Goal: Task Accomplishment & Management: Use online tool/utility

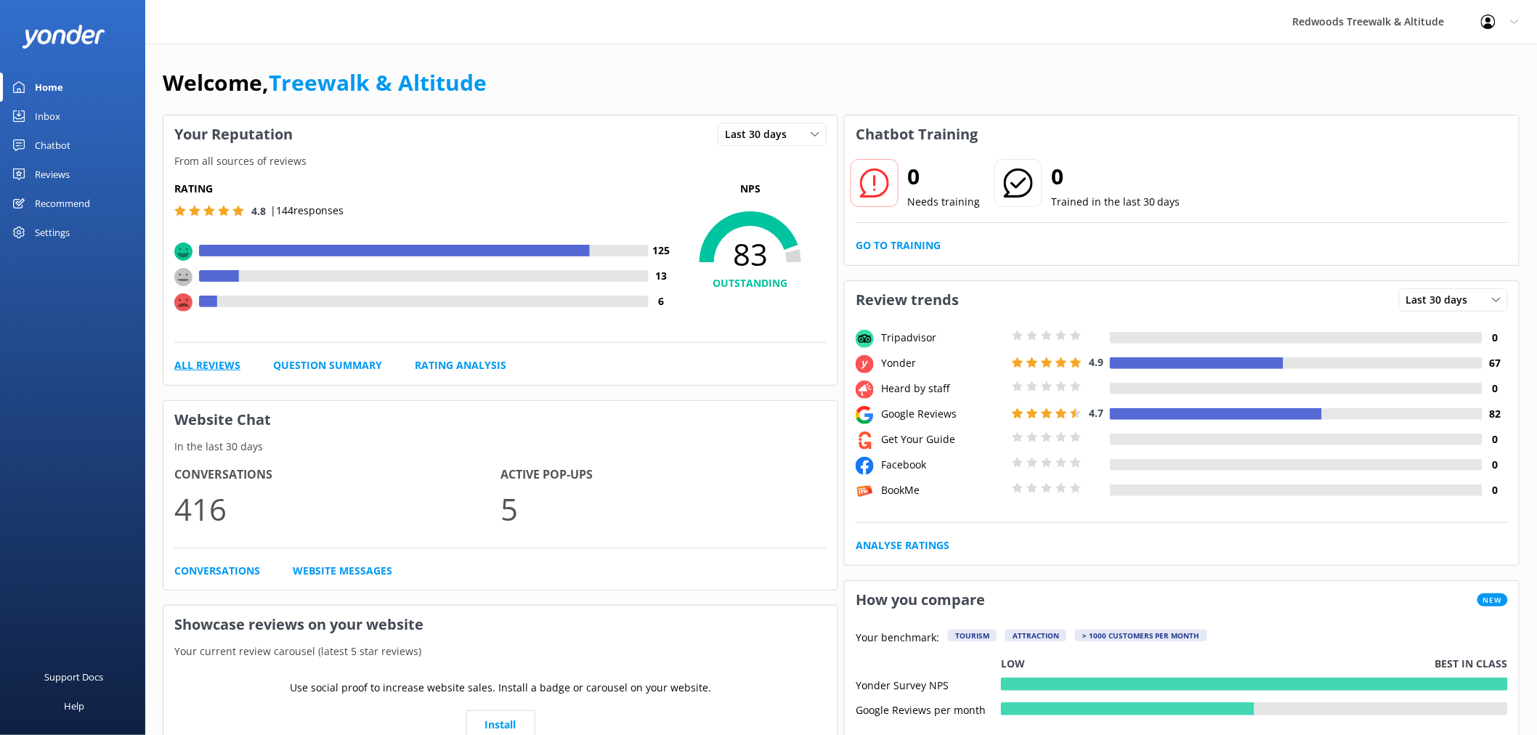
click at [213, 369] on link "All Reviews" at bounding box center [207, 365] width 66 height 16
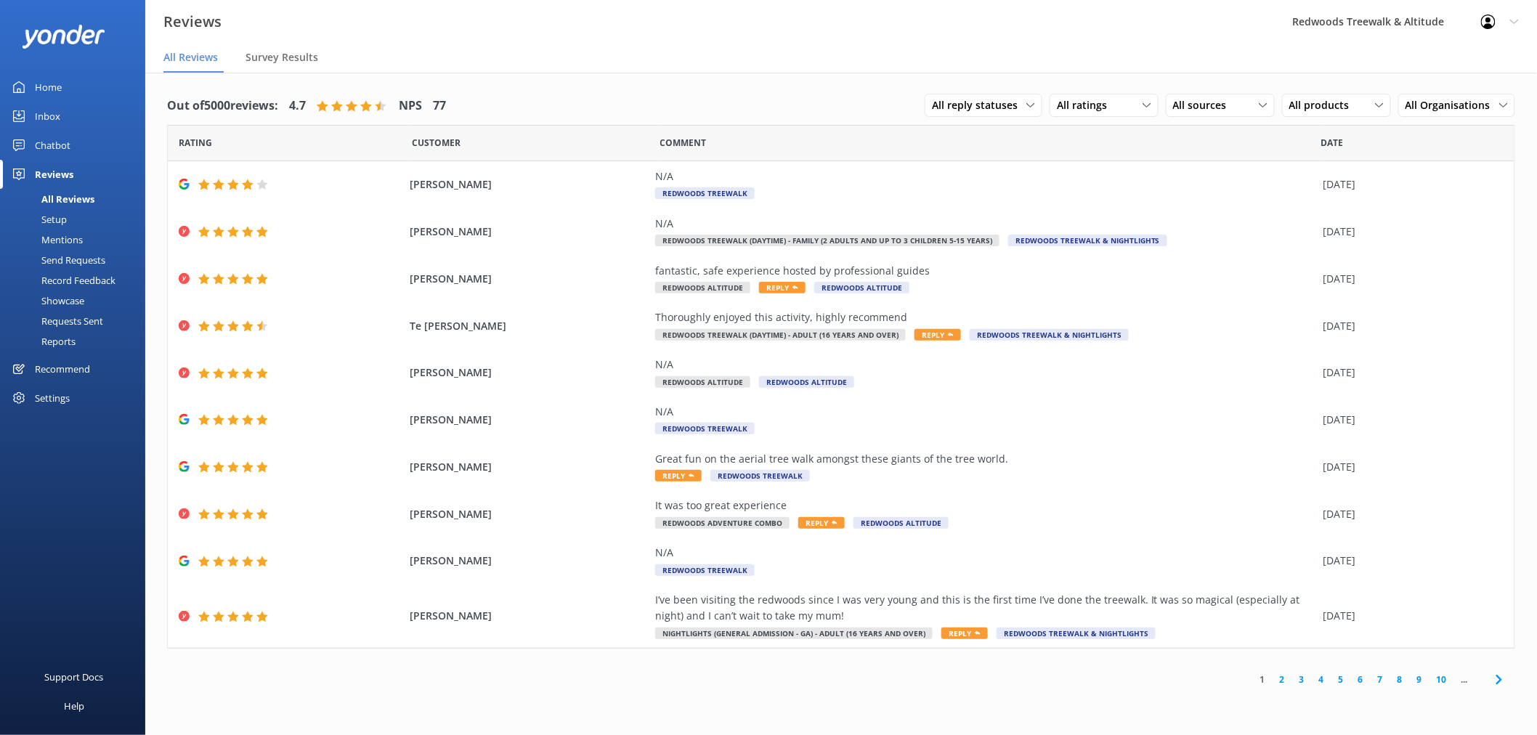
click at [66, 126] on link "Inbox" at bounding box center [72, 116] width 145 height 29
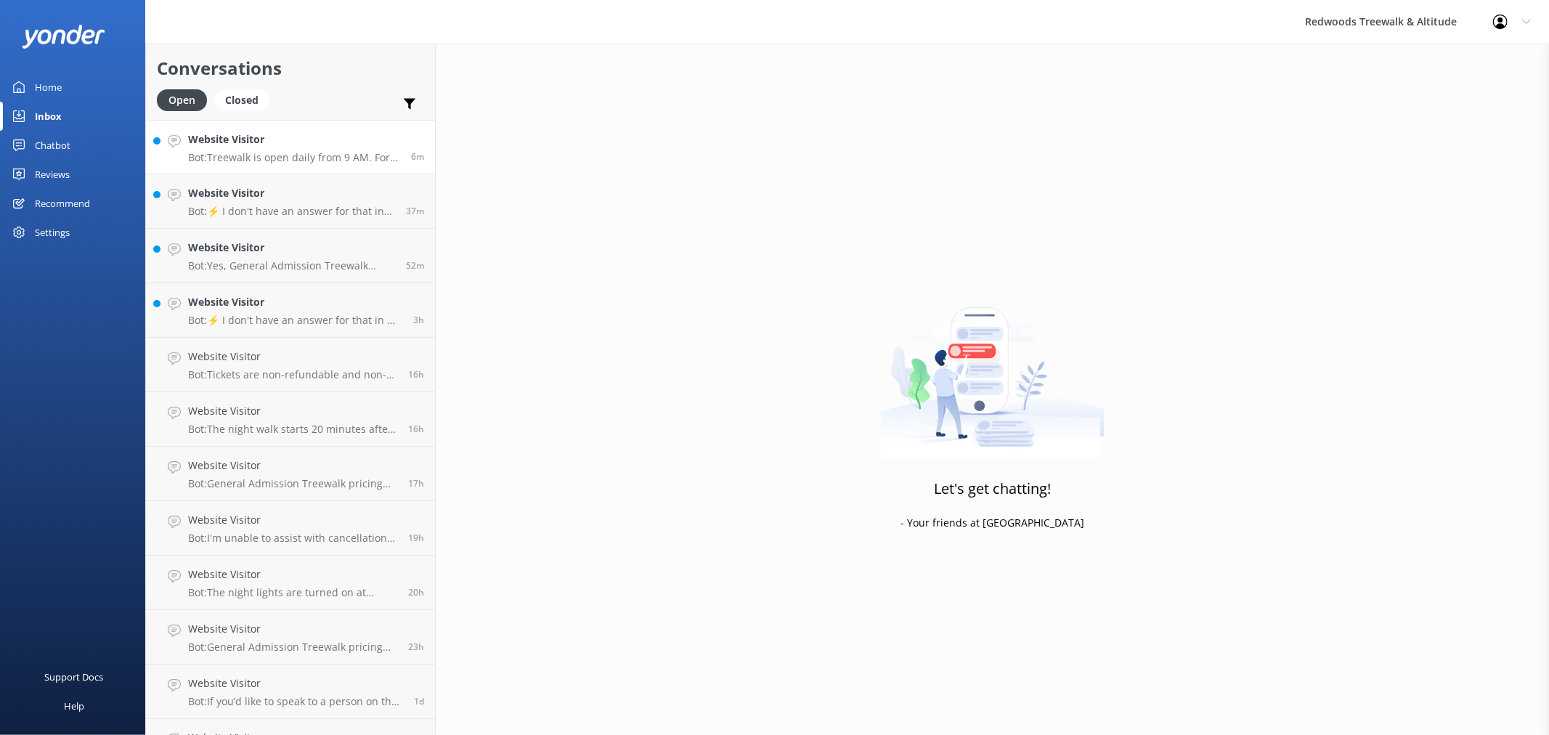
click at [280, 142] on h4 "Website Visitor" at bounding box center [294, 139] width 212 height 16
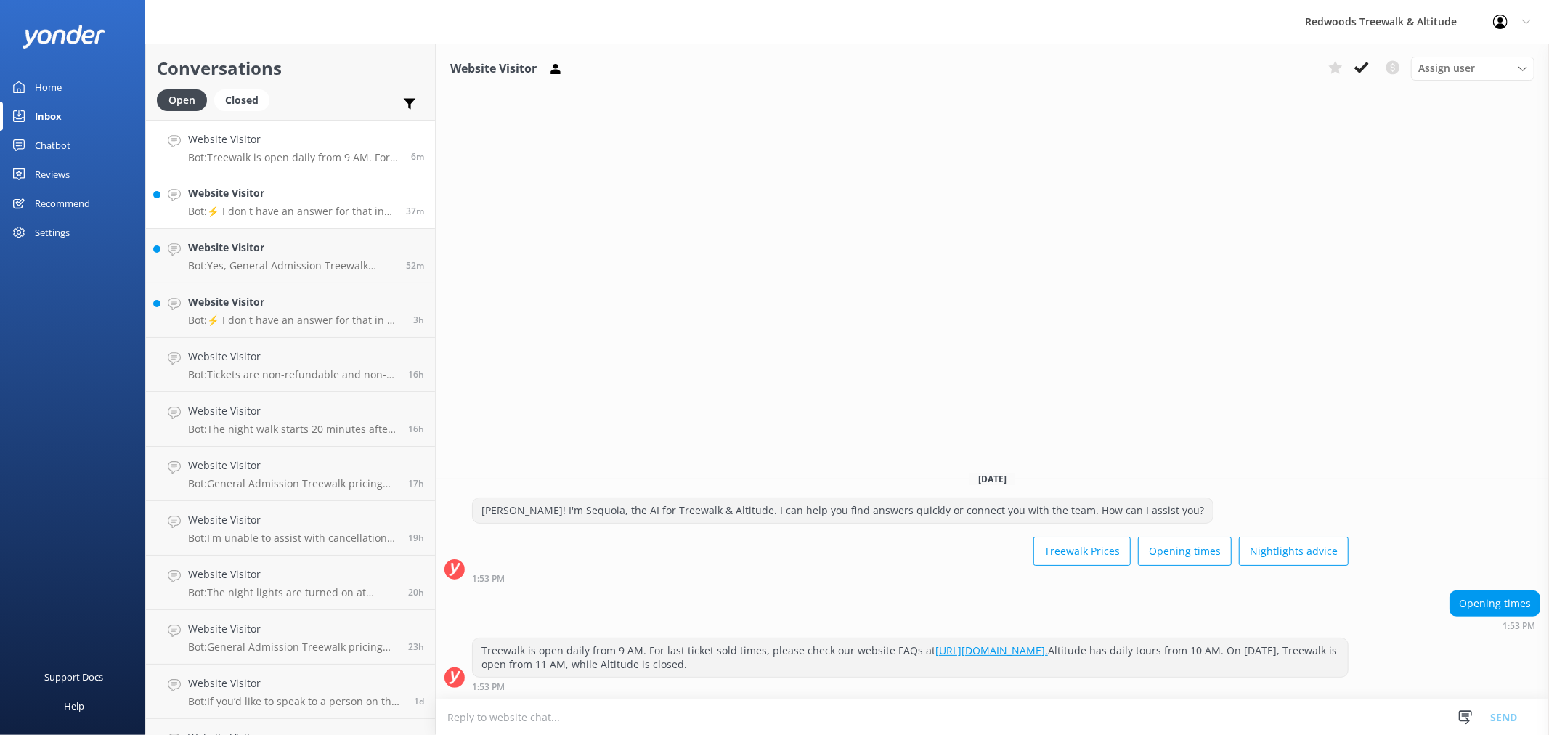
click at [278, 197] on h4 "Website Visitor" at bounding box center [291, 193] width 207 height 16
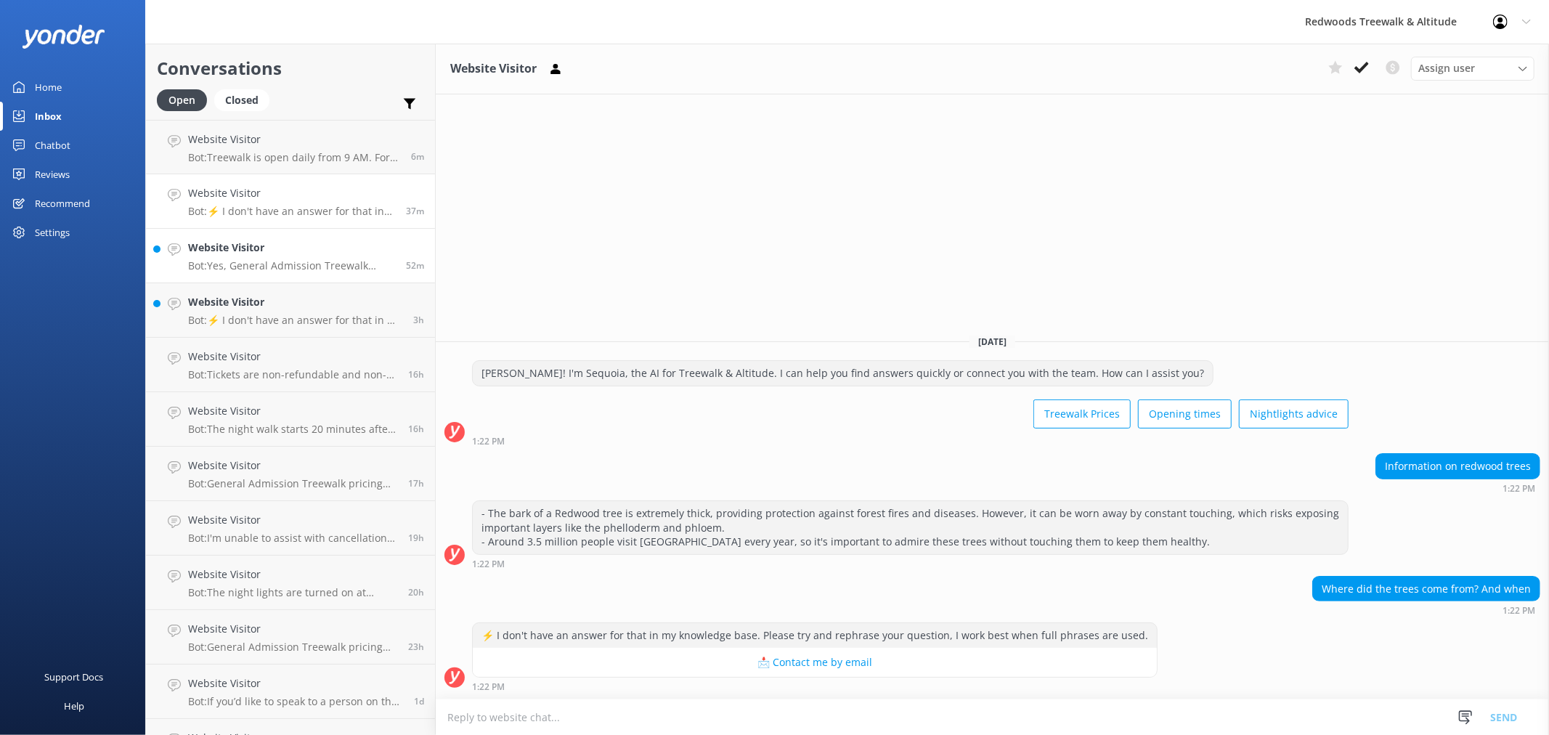
click at [290, 244] on h4 "Website Visitor" at bounding box center [291, 248] width 207 height 16
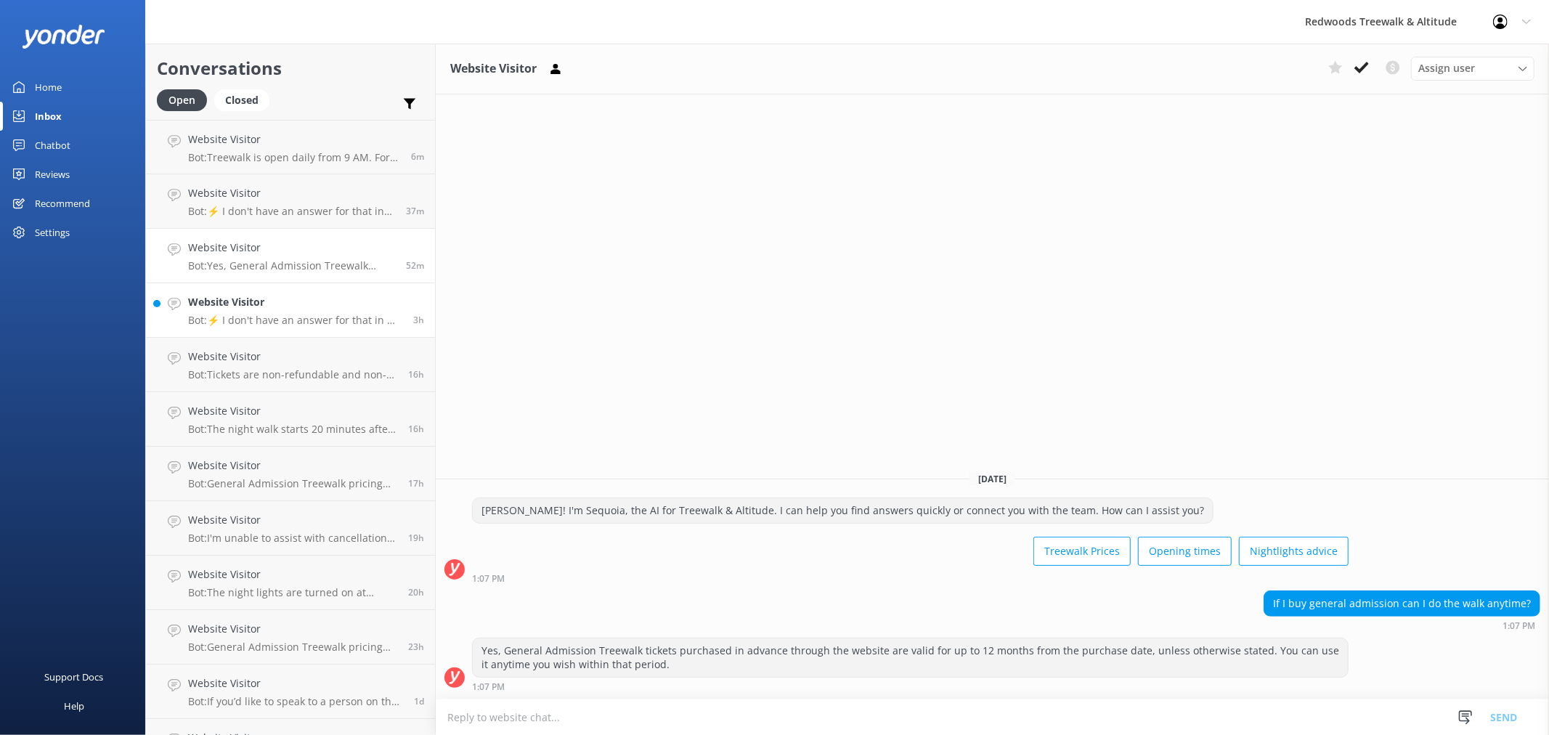
click at [351, 311] on div "Website Visitor Bot: ⚡ I don't have an answer for that in my knowledge base. Pl…" at bounding box center [295, 310] width 214 height 32
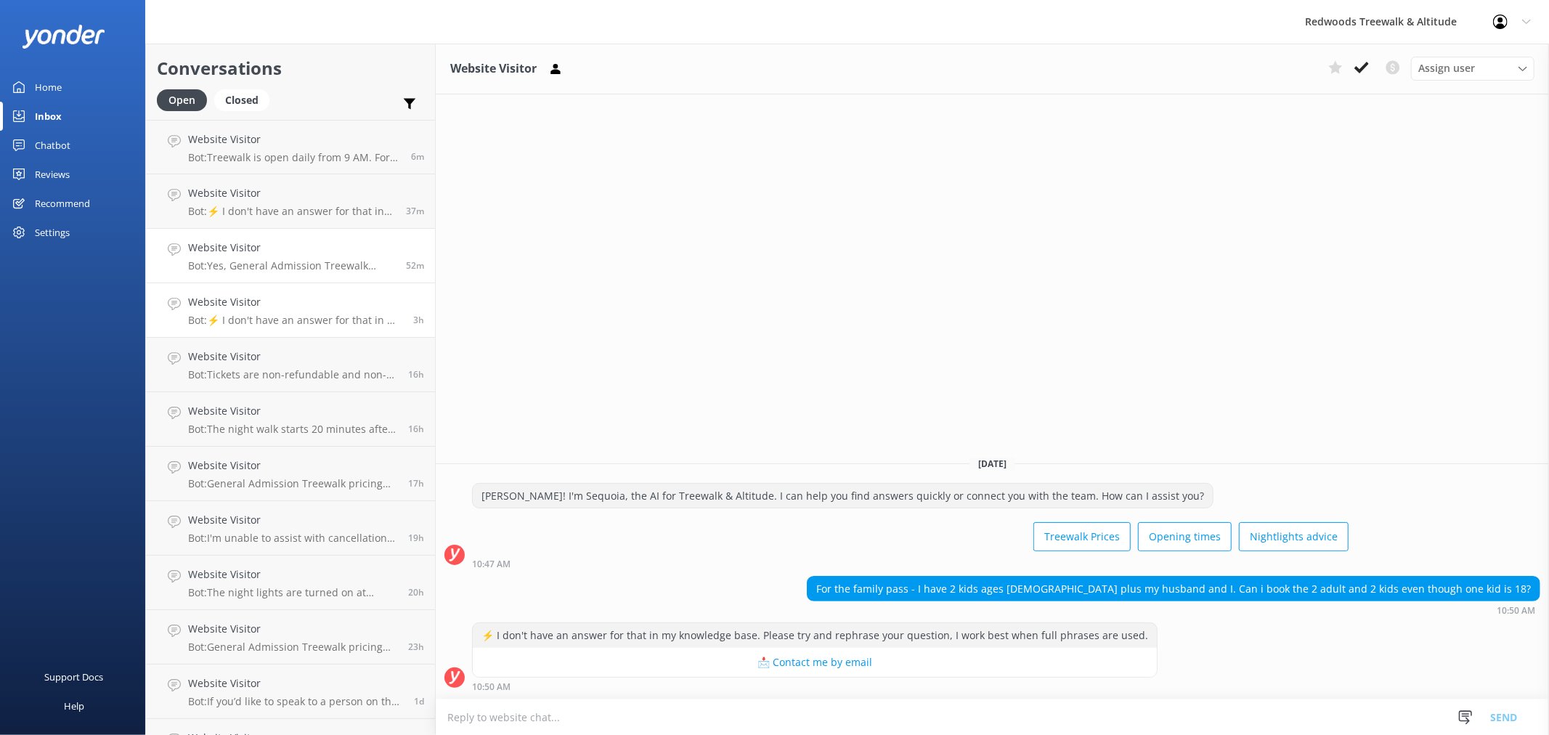
click at [352, 259] on p "Bot: Yes, General Admission Treewalk tickets purchased in advance through the w…" at bounding box center [291, 265] width 207 height 13
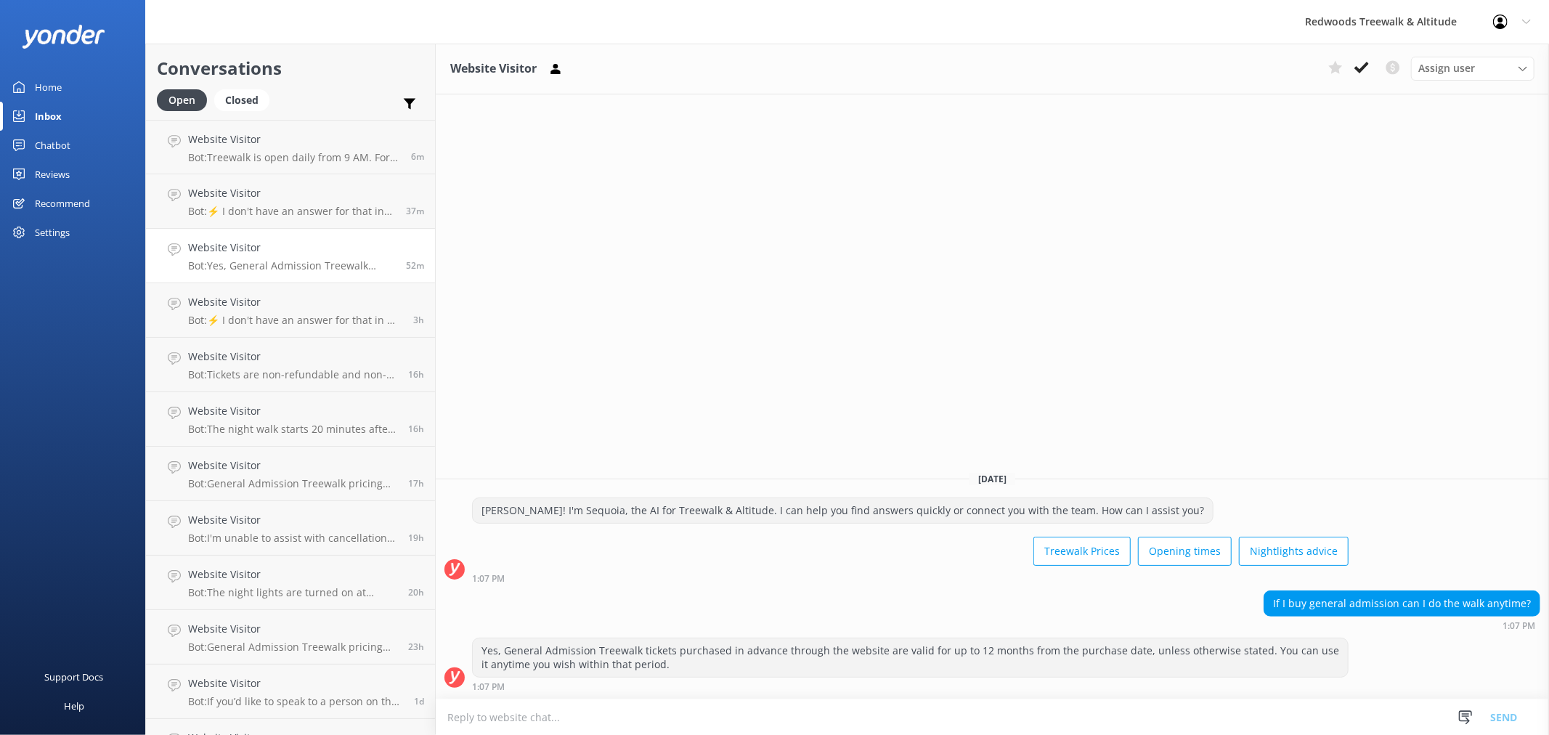
click at [99, 98] on link "Home" at bounding box center [72, 87] width 145 height 29
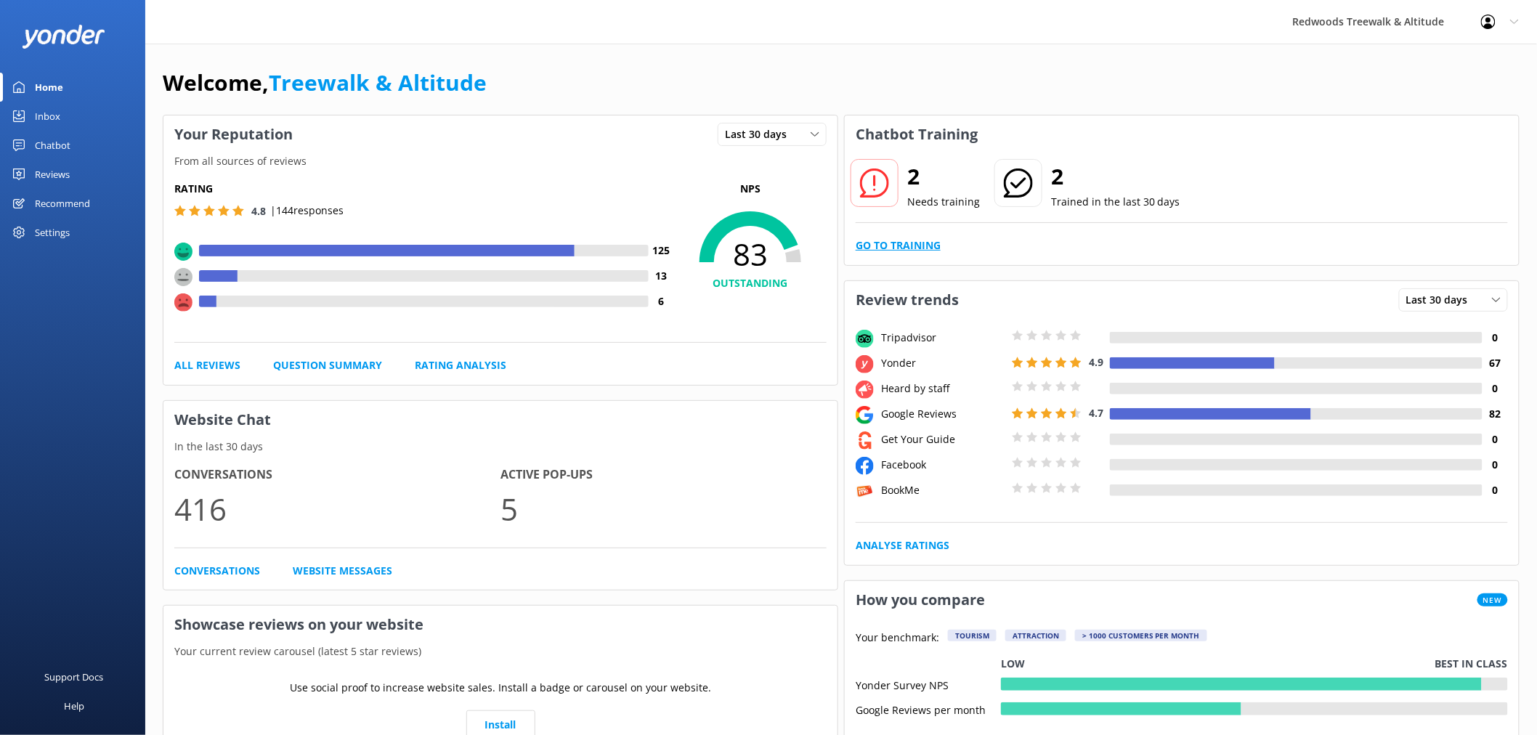
click at [929, 243] on link "Go to Training" at bounding box center [897, 245] width 85 height 16
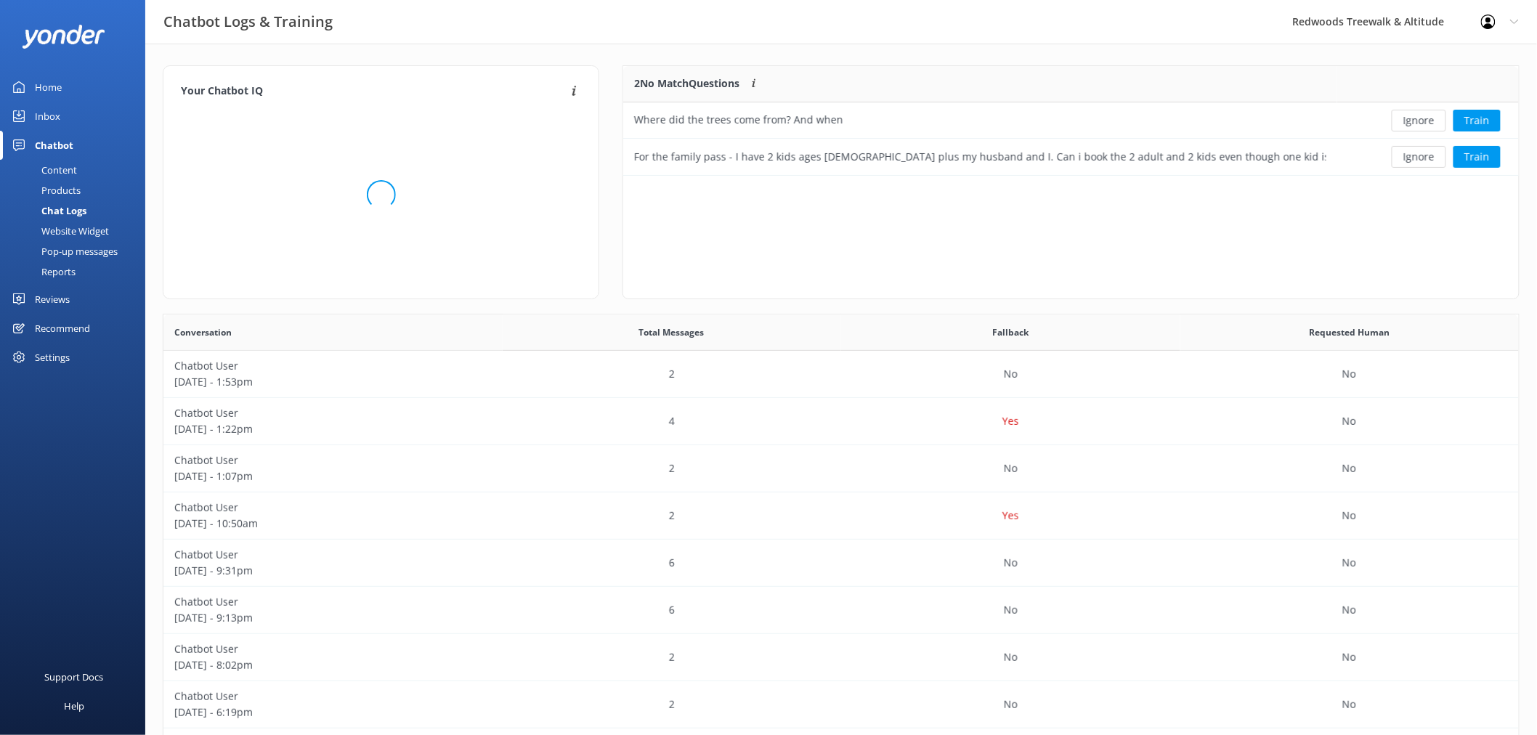
scroll to position [97, 882]
click at [1431, 118] on button "Ignore" at bounding box center [1418, 121] width 54 height 22
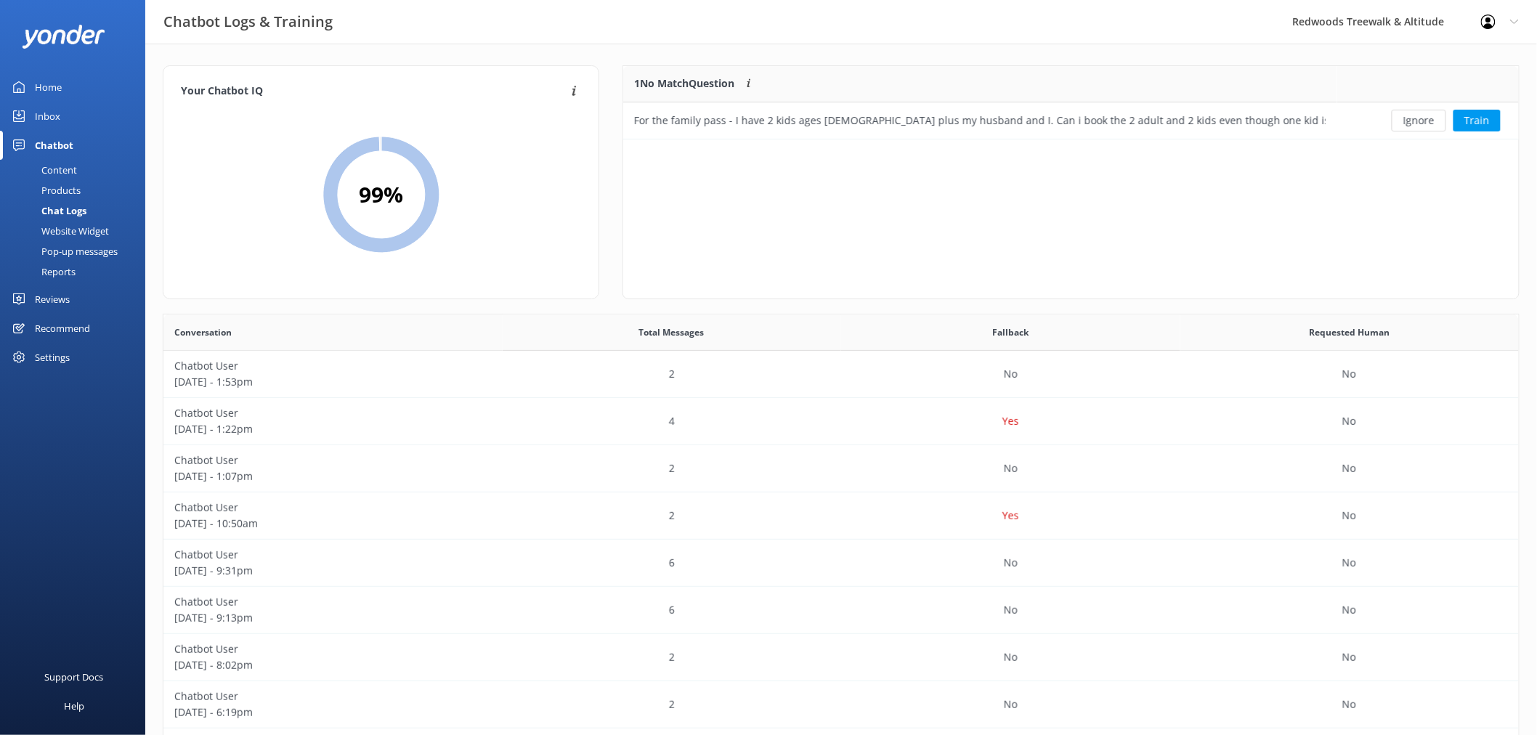
scroll to position [61, 882]
click at [1431, 118] on button "Ignore" at bounding box center [1418, 121] width 54 height 22
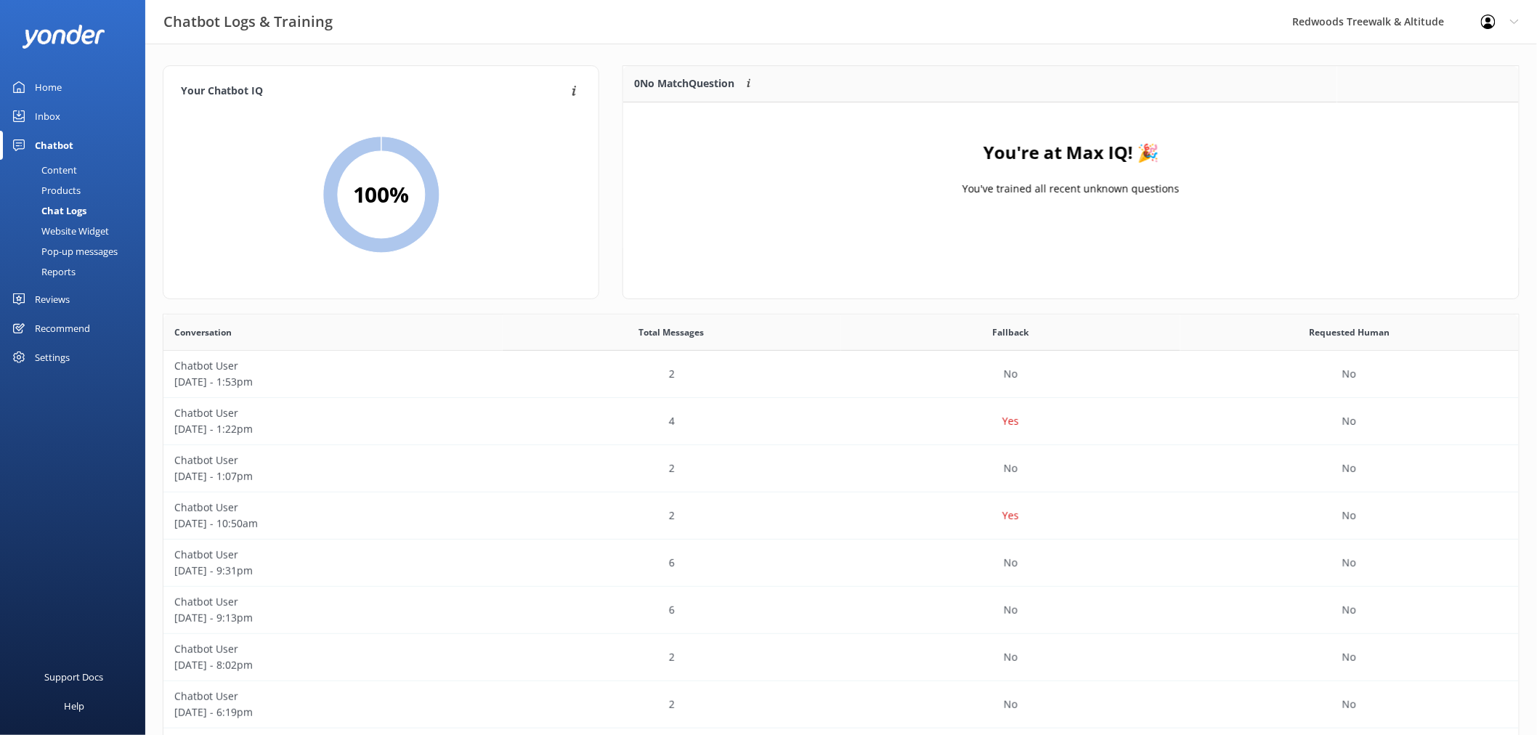
click at [30, 89] on link "Home" at bounding box center [72, 87] width 145 height 29
